Goal: Task Accomplishment & Management: Manage account settings

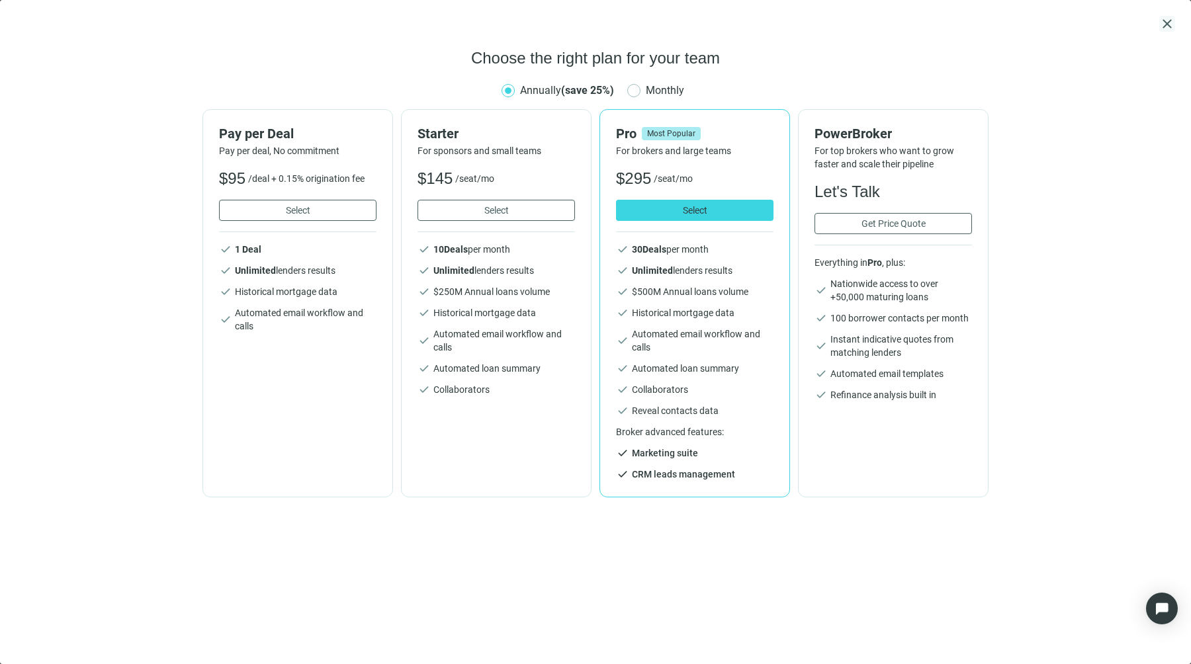
click at [1171, 22] on span "close" at bounding box center [1167, 24] width 16 height 16
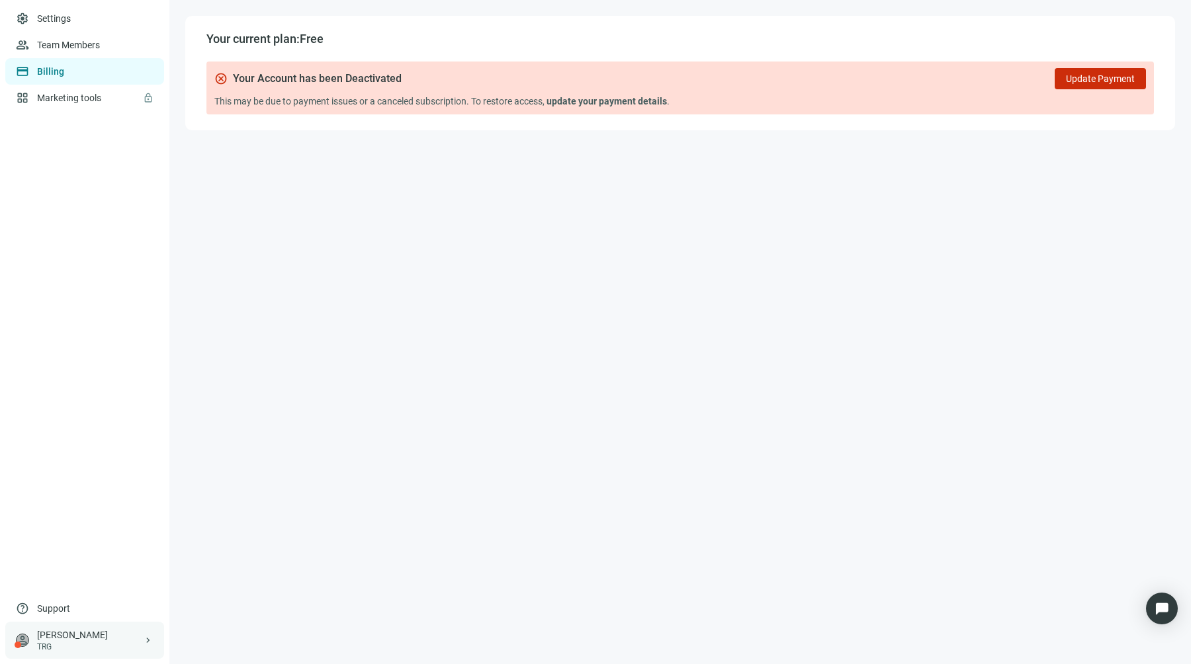
click at [71, 650] on div "TRG" at bounding box center [90, 647] width 106 height 11
click at [247, 639] on div "logout Log out" at bounding box center [251, 642] width 159 height 24
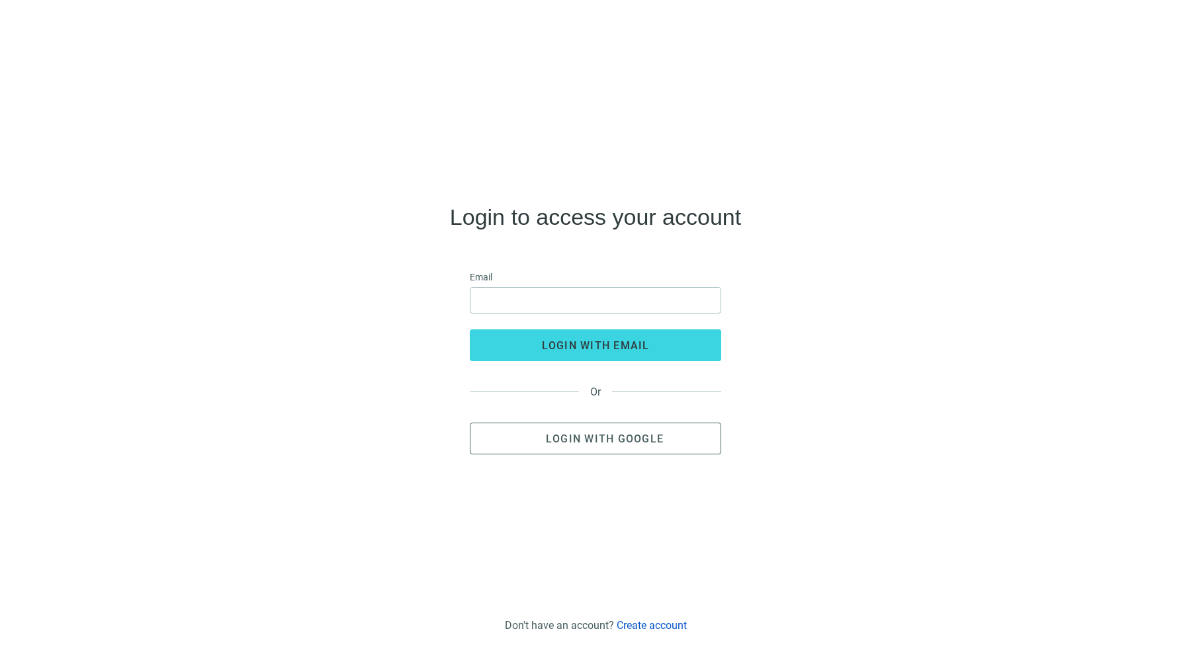
click at [640, 631] on link "Create account" at bounding box center [652, 625] width 70 height 13
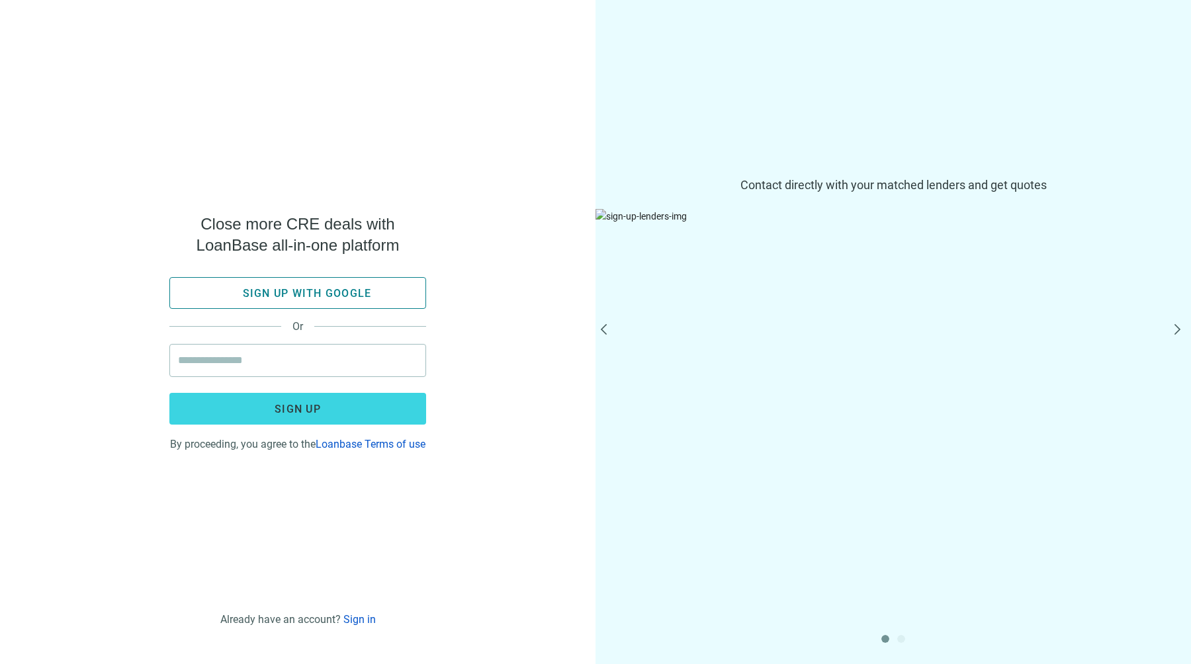
click at [347, 287] on span "Sign up with google" at bounding box center [307, 293] width 129 height 13
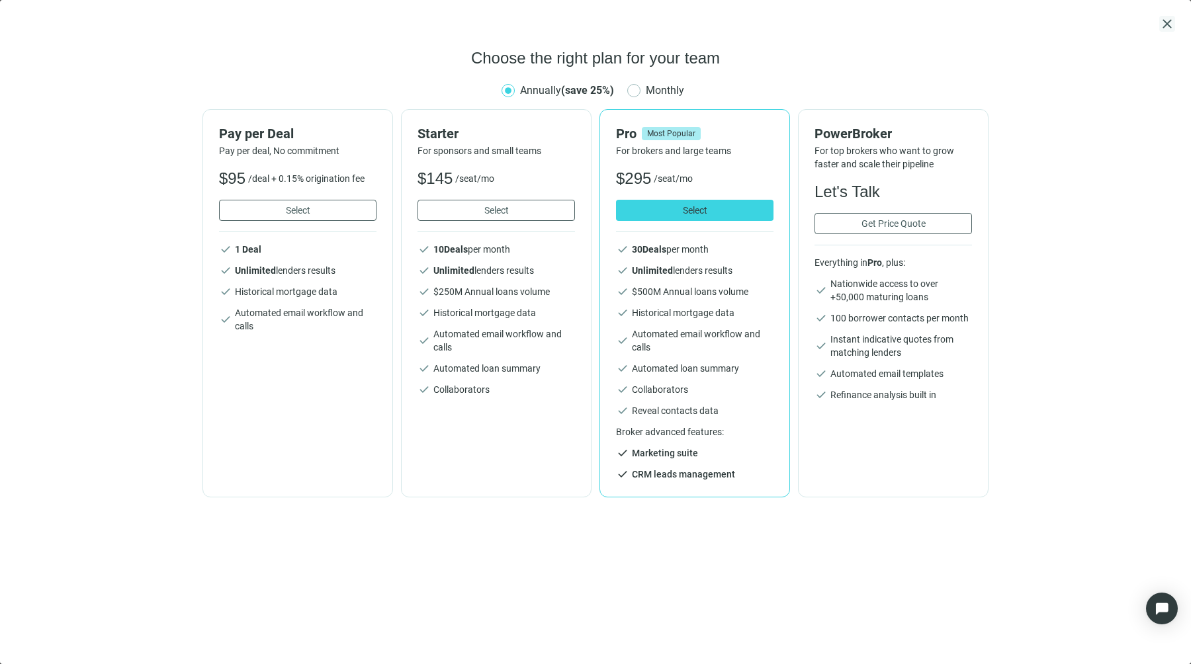
click at [1163, 24] on span "close" at bounding box center [1167, 24] width 16 height 16
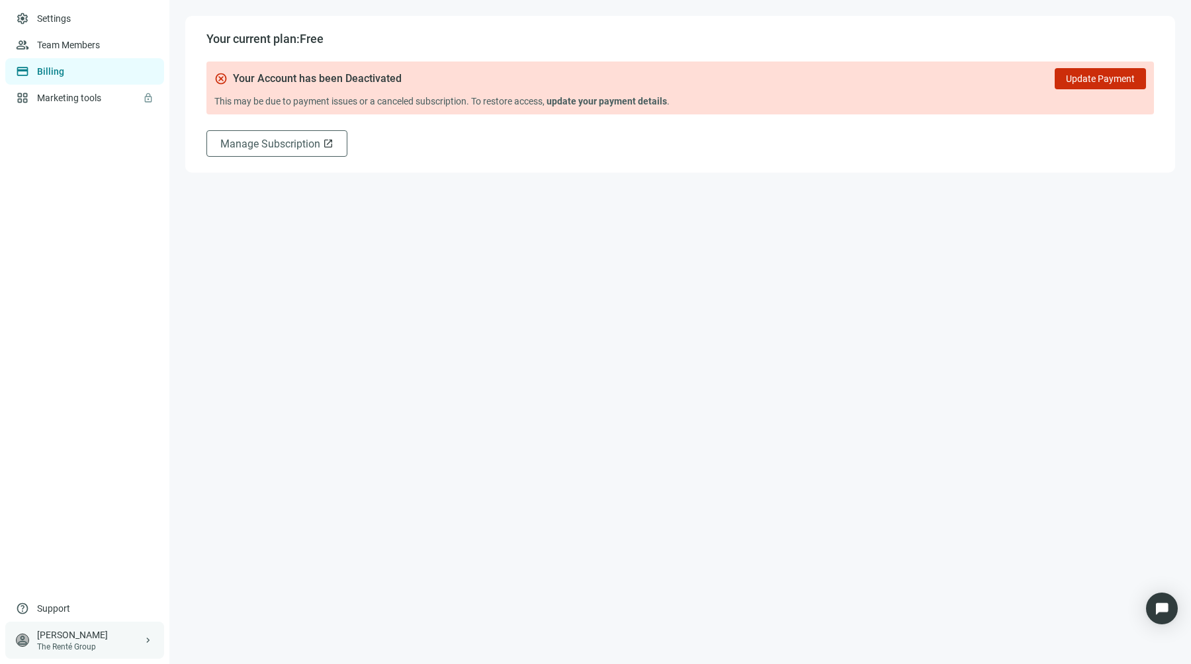
click at [57, 635] on div "[PERSON_NAME]" at bounding box center [90, 635] width 106 height 13
click at [226, 644] on span "Log out" at bounding box center [221, 642] width 32 height 11
